Goal: Navigation & Orientation: Go to known website

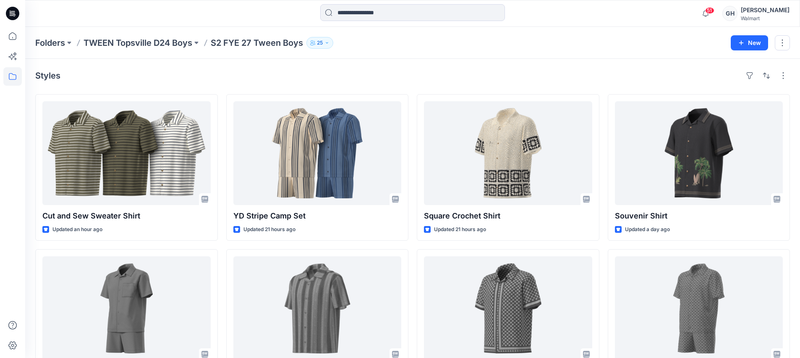
click at [2, 25] on div at bounding box center [12, 13] width 27 height 27
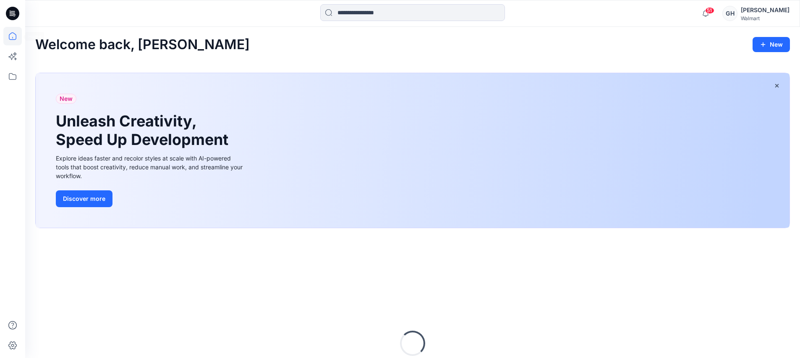
drag, startPoint x: 8, startPoint y: 29, endPoint x: 23, endPoint y: 31, distance: 15.7
click at [8, 29] on icon at bounding box center [12, 36] width 18 height 18
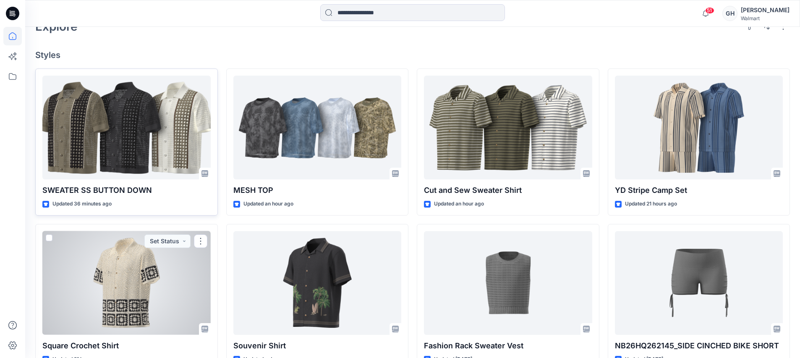
scroll to position [157, 0]
